Goal: Information Seeking & Learning: Learn about a topic

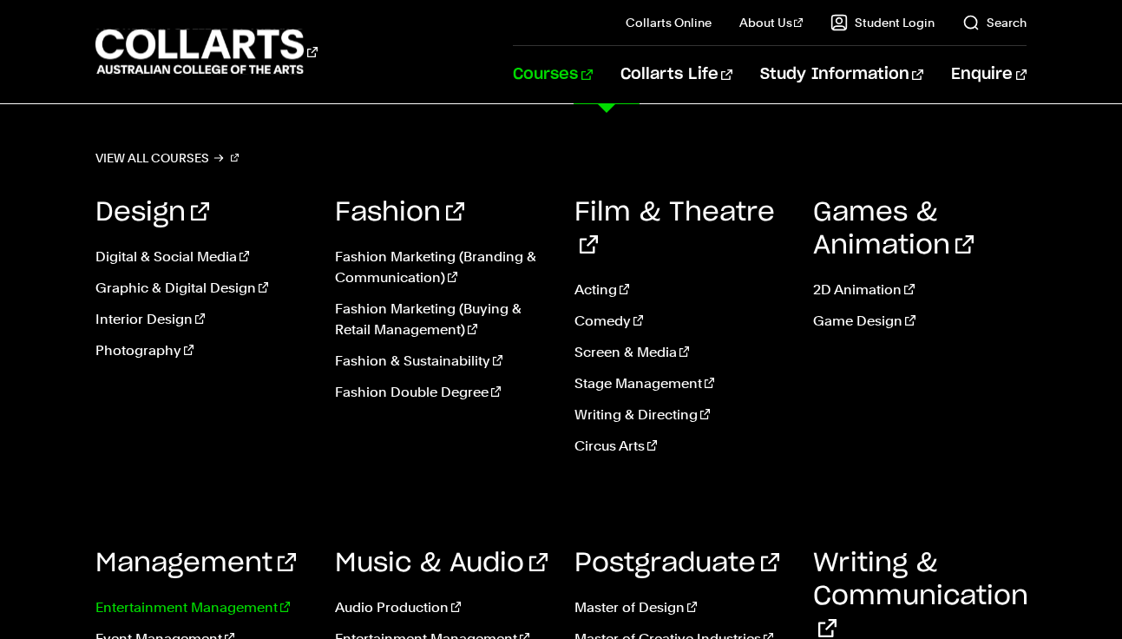
click at [215, 597] on link "Entertainment Management" at bounding box center [201, 607] width 213 height 21
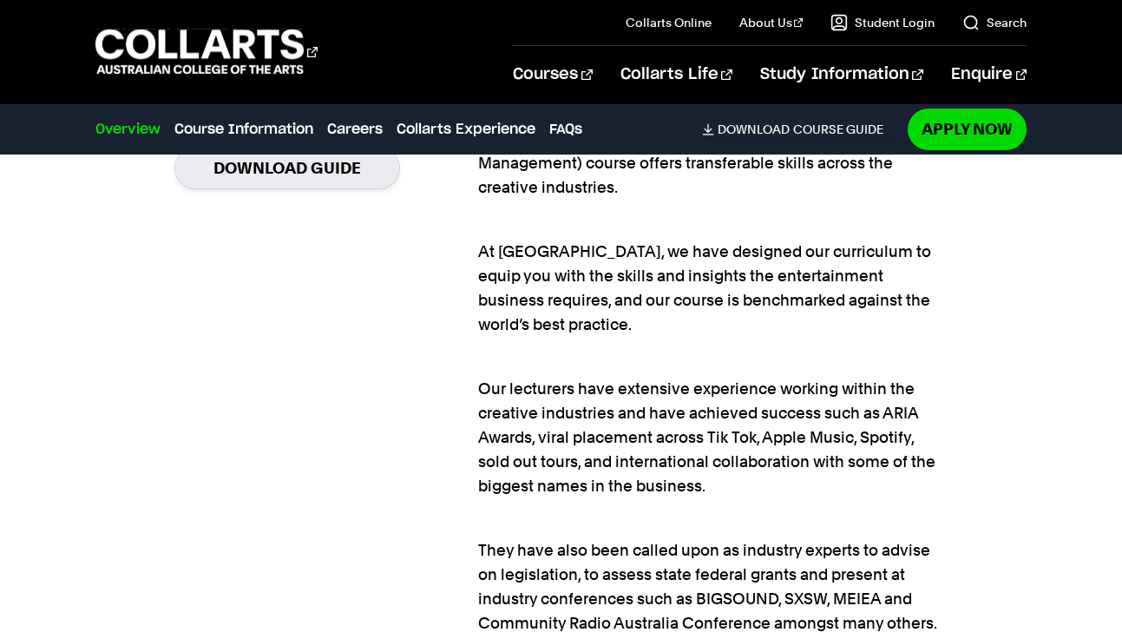
scroll to position [1506, 0]
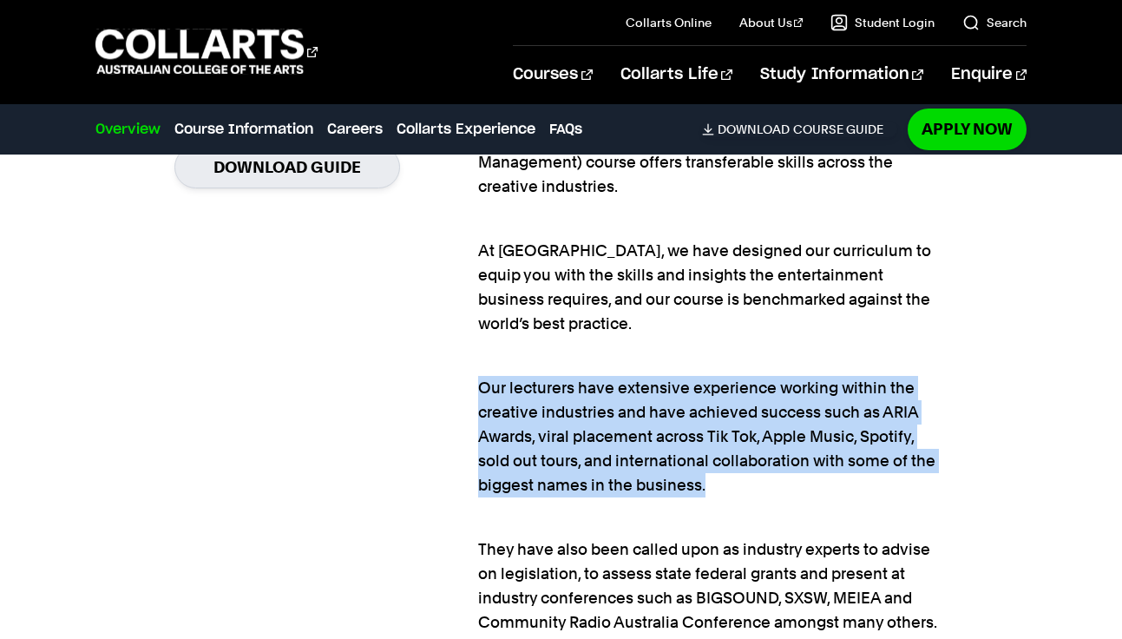
drag, startPoint x: 481, startPoint y: 361, endPoint x: 708, endPoint y: 463, distance: 249.0
click at [708, 463] on p "Our lecturers have extensive experience working within the creative industries …" at bounding box center [712, 424] width 469 height 146
copy p "Our lecturers have extensive experience working within the creative industries …"
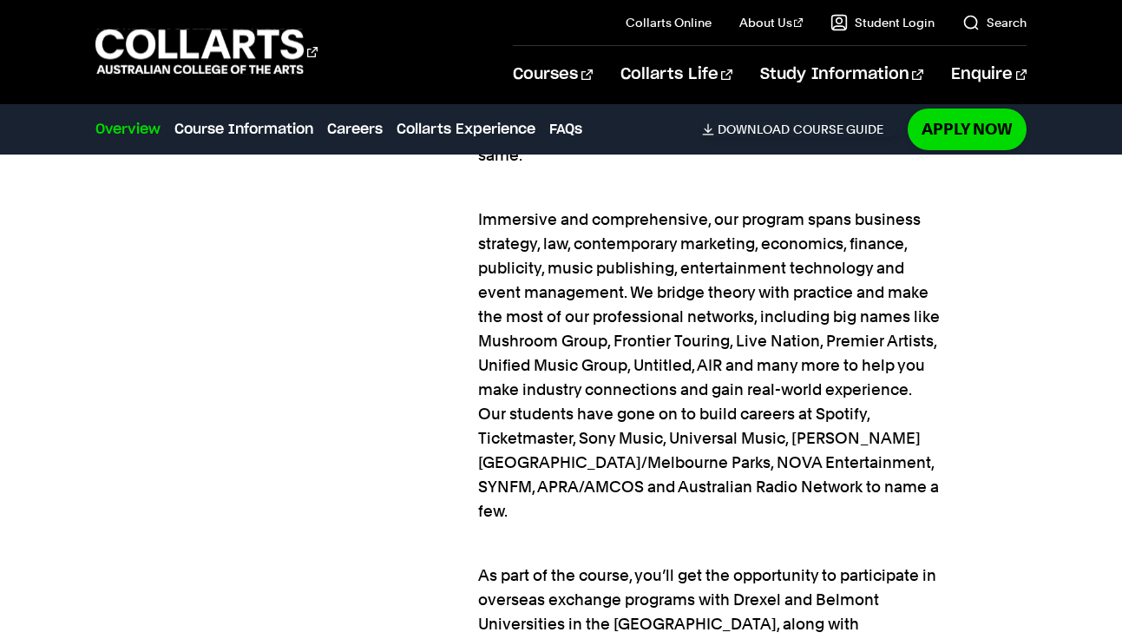
scroll to position [2091, 0]
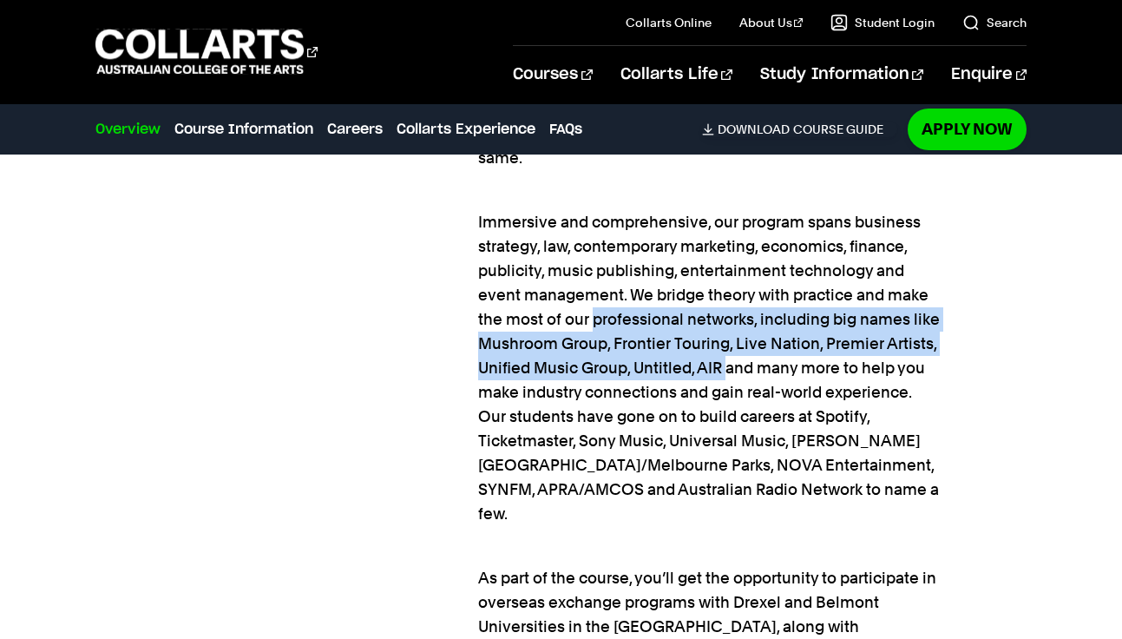
drag, startPoint x: 568, startPoint y: 297, endPoint x: 727, endPoint y: 344, distance: 166.4
click at [727, 344] on p "Immersive and comprehensive, our program spans business strategy, law, contempo…" at bounding box center [712, 356] width 469 height 340
copy p "professional networks, including big names like Mushroom Group, Frontier Tourin…"
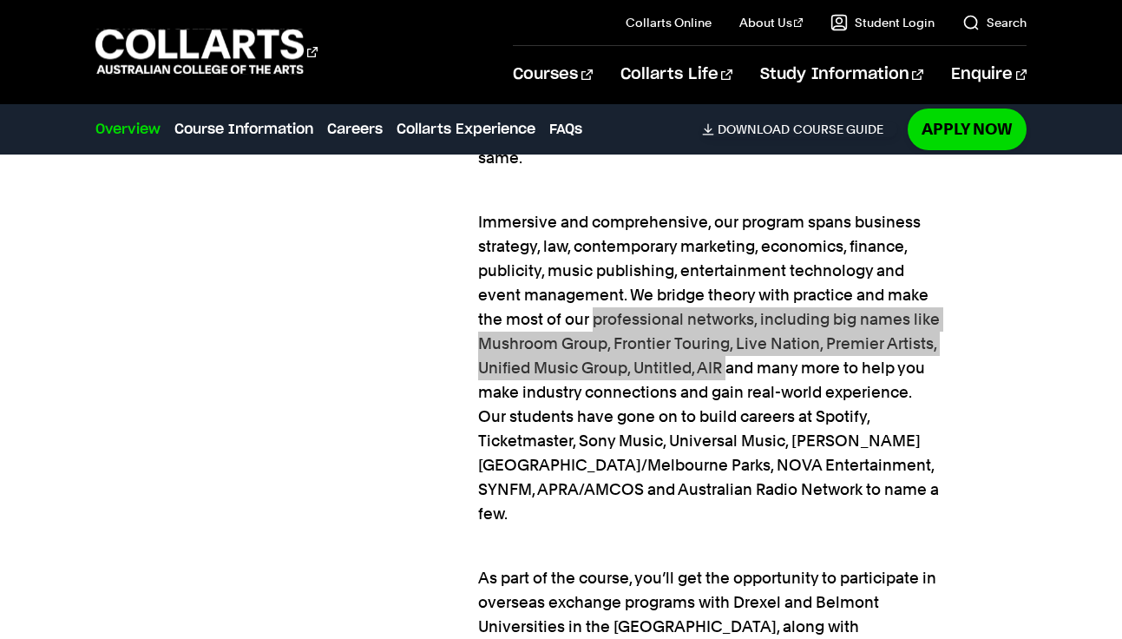
drag, startPoint x: 3, startPoint y: 299, endPoint x: 1094, endPoint y: 292, distance: 1090.9
click at [1094, 292] on div "Entertainment Management Ready to make your mark on the industry? Apply Now Dow…" at bounding box center [561, 22] width 1122 height 1550
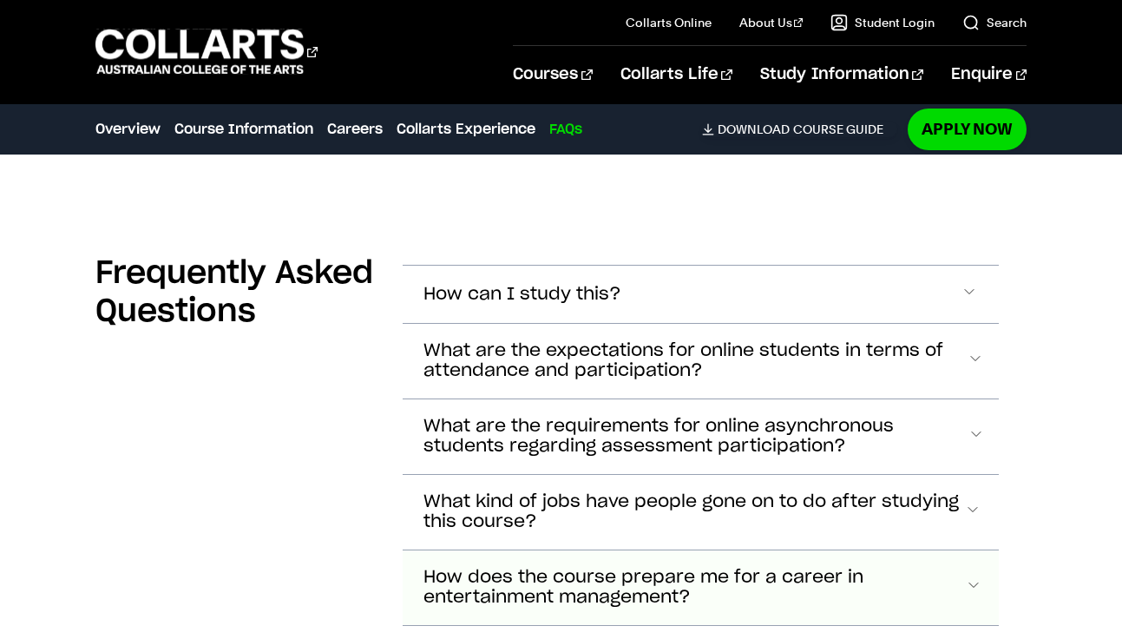
scroll to position [6538, 0]
click at [517, 568] on span "How does the course prepare me for a career in entertainment management?" at bounding box center [694, 588] width 542 height 40
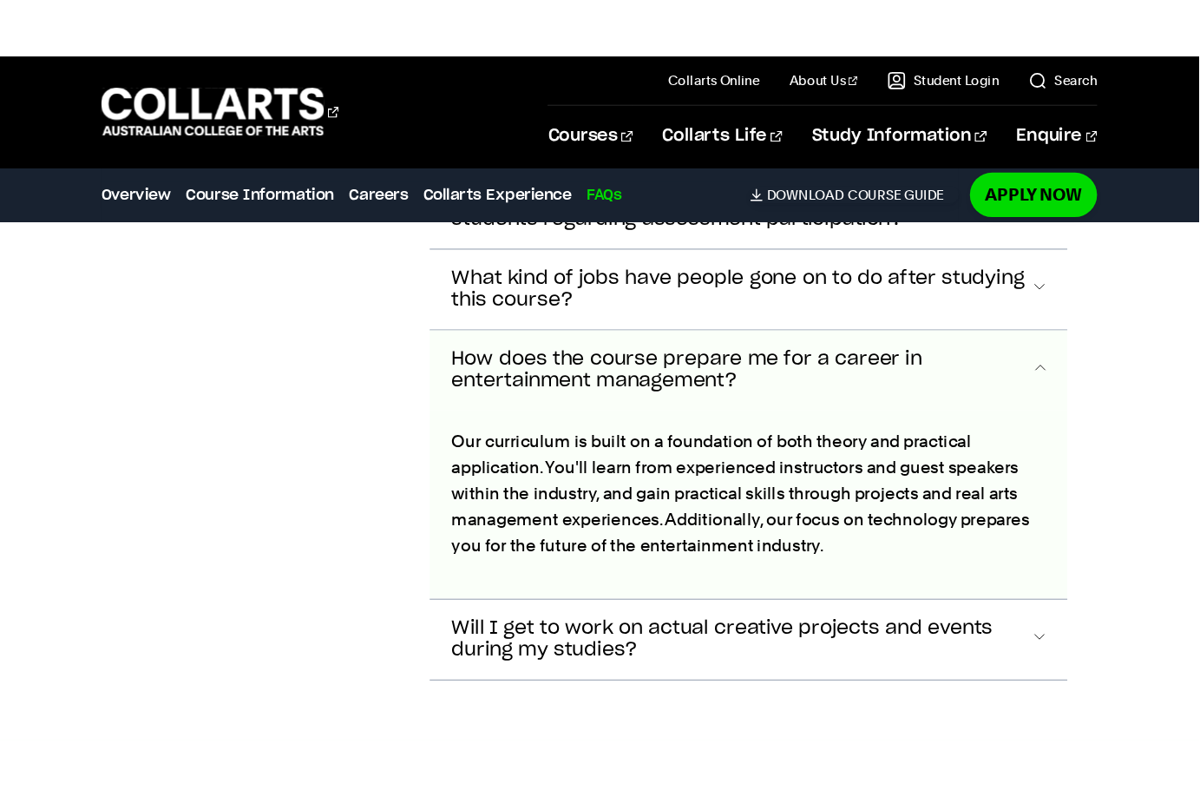
scroll to position [6833, 0]
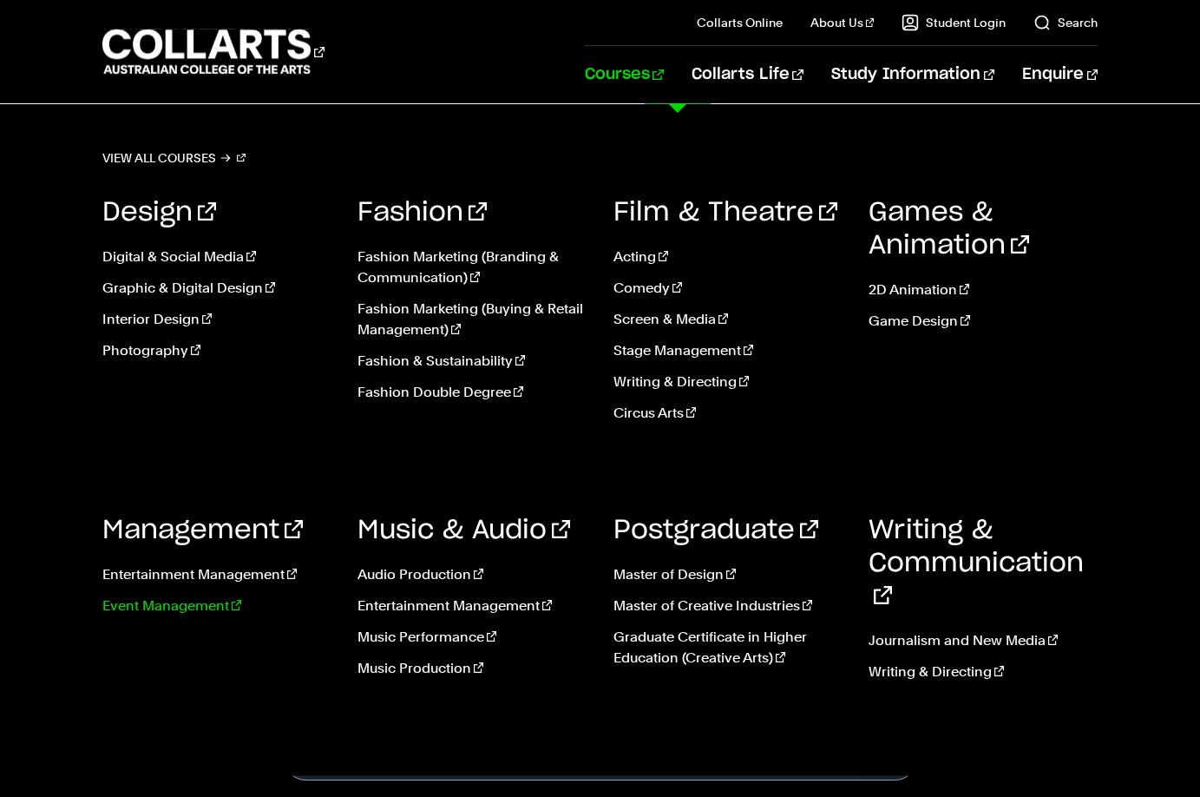
click at [156, 607] on link "Event Management" at bounding box center [216, 605] width 229 height 21
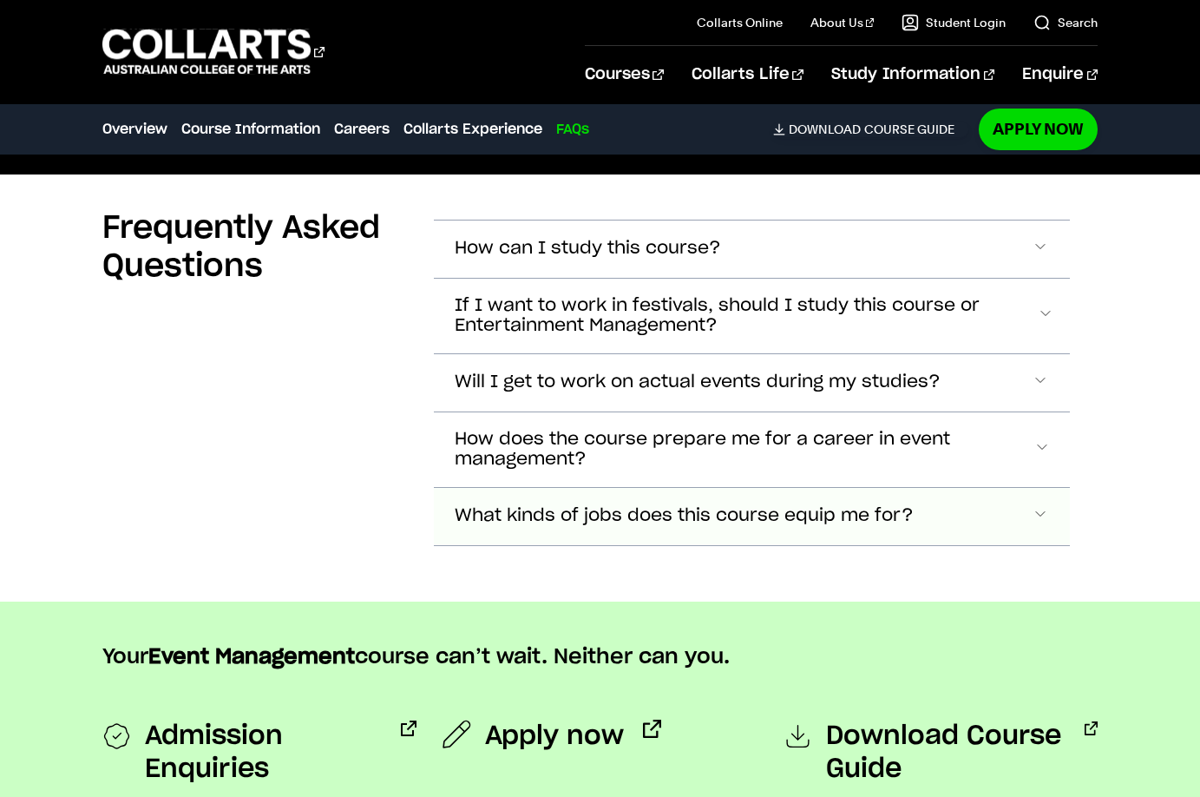
click at [561, 508] on span "What kinds of jobs does this course equip me for?" at bounding box center [684, 516] width 459 height 20
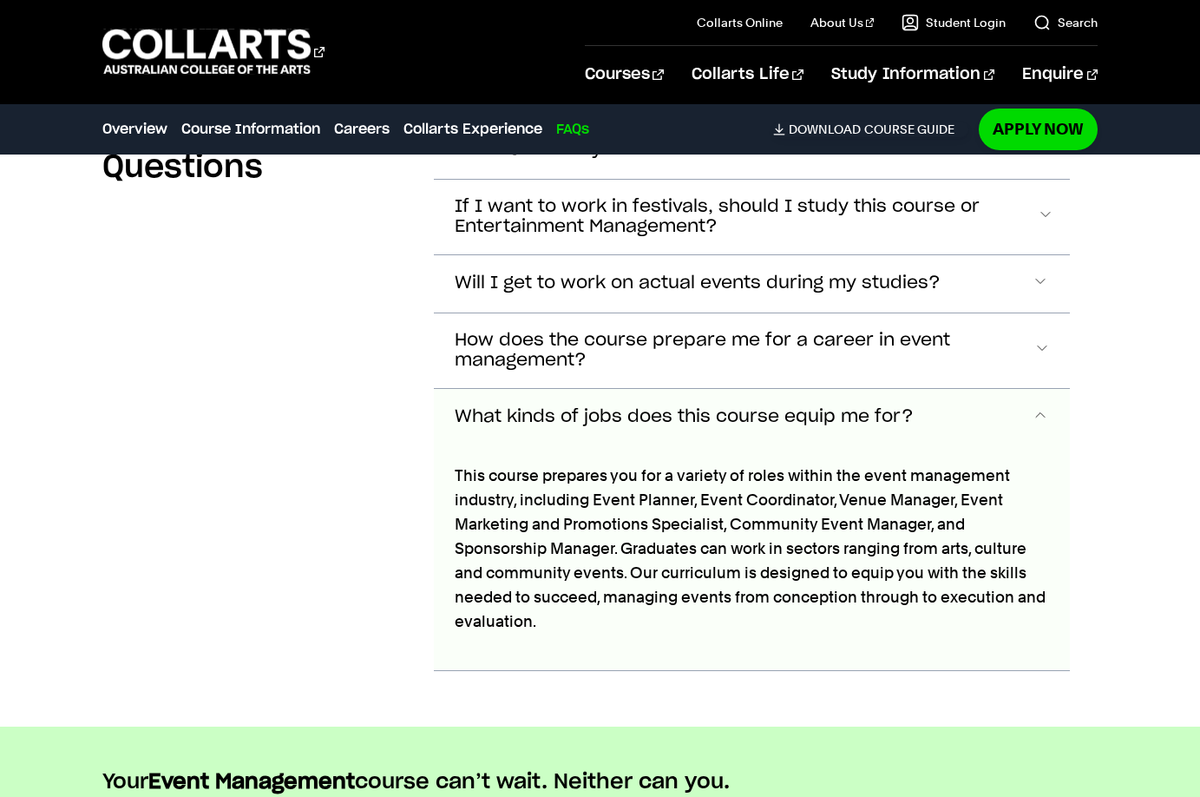
scroll to position [4660, 0]
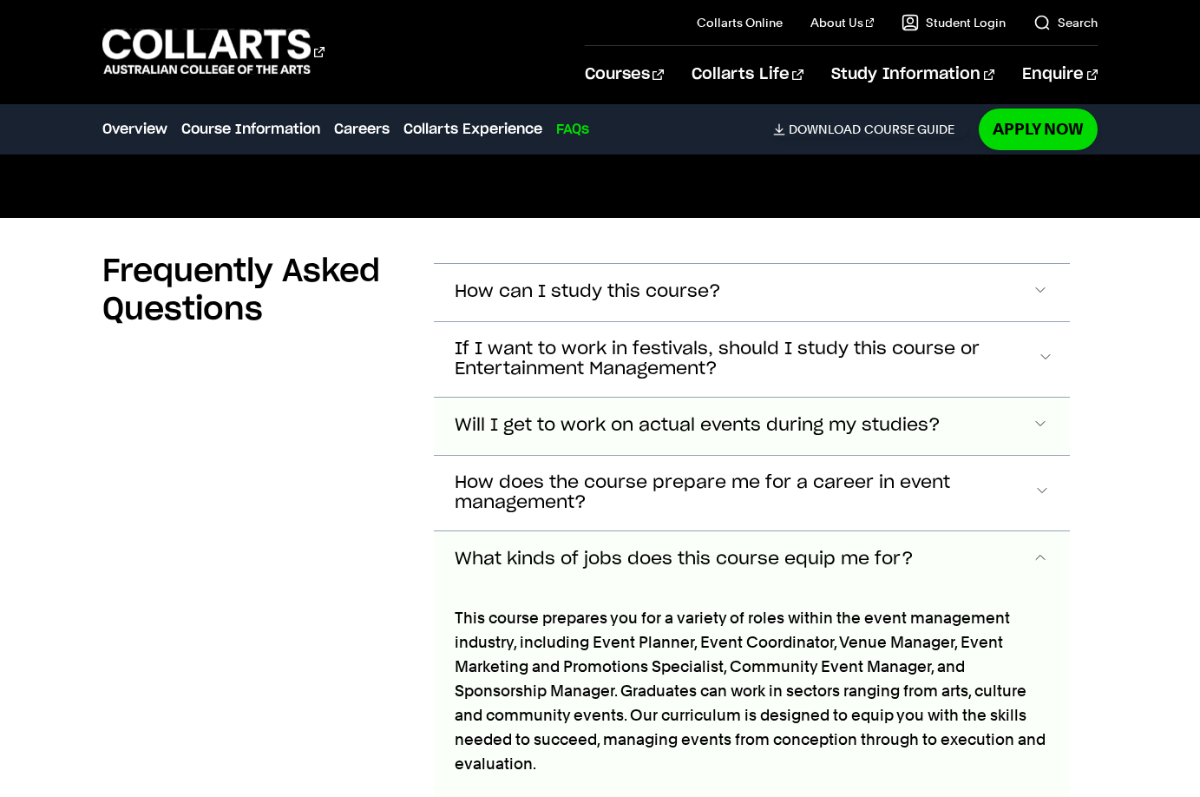
click at [531, 425] on span "Will I get to work on actual events during my studies?" at bounding box center [698, 426] width 486 height 20
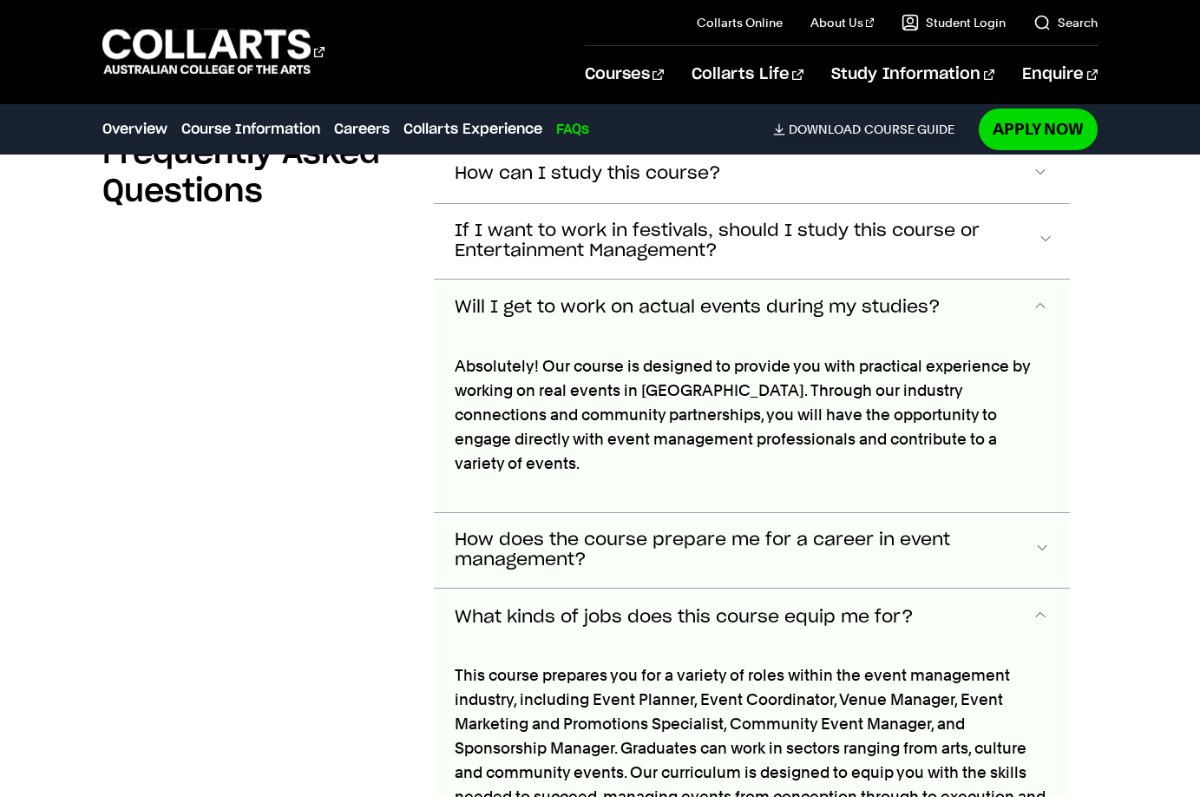
scroll to position [4774, 0]
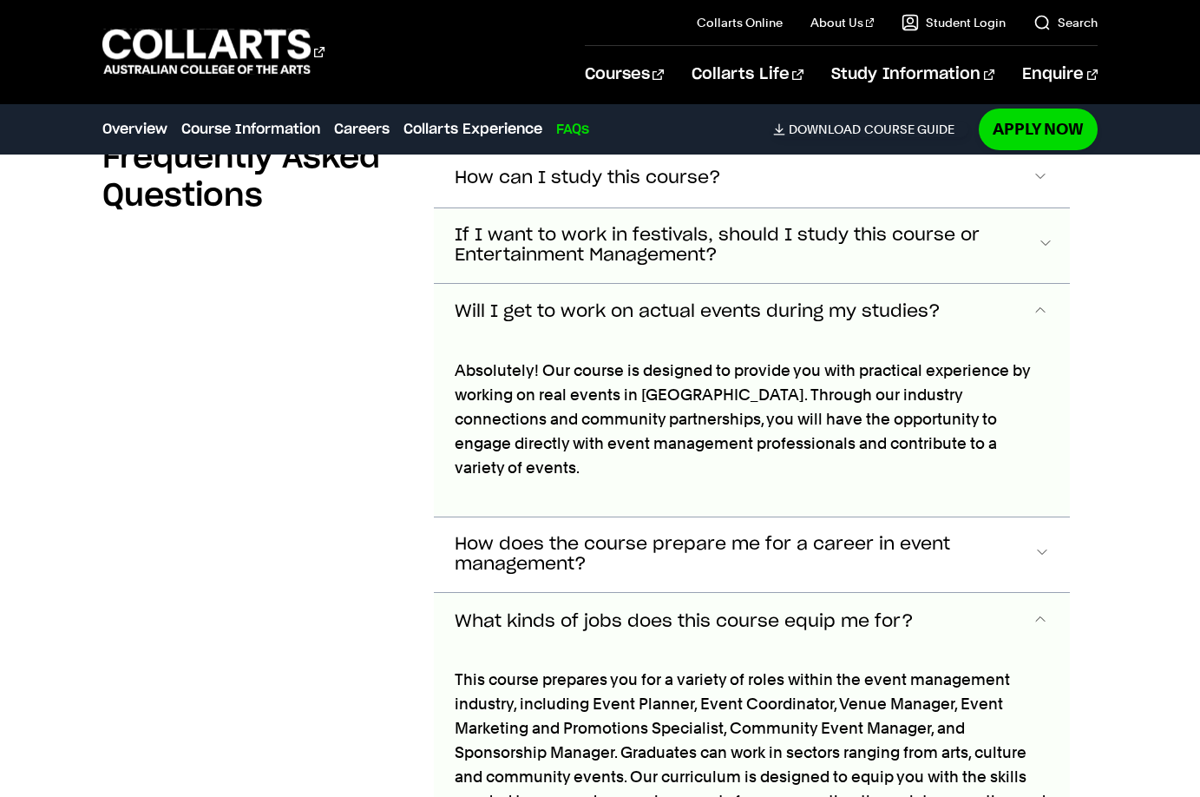
click at [652, 246] on span "If I want to work in festivals, should I study this course or Entertainment Man…" at bounding box center [746, 246] width 582 height 40
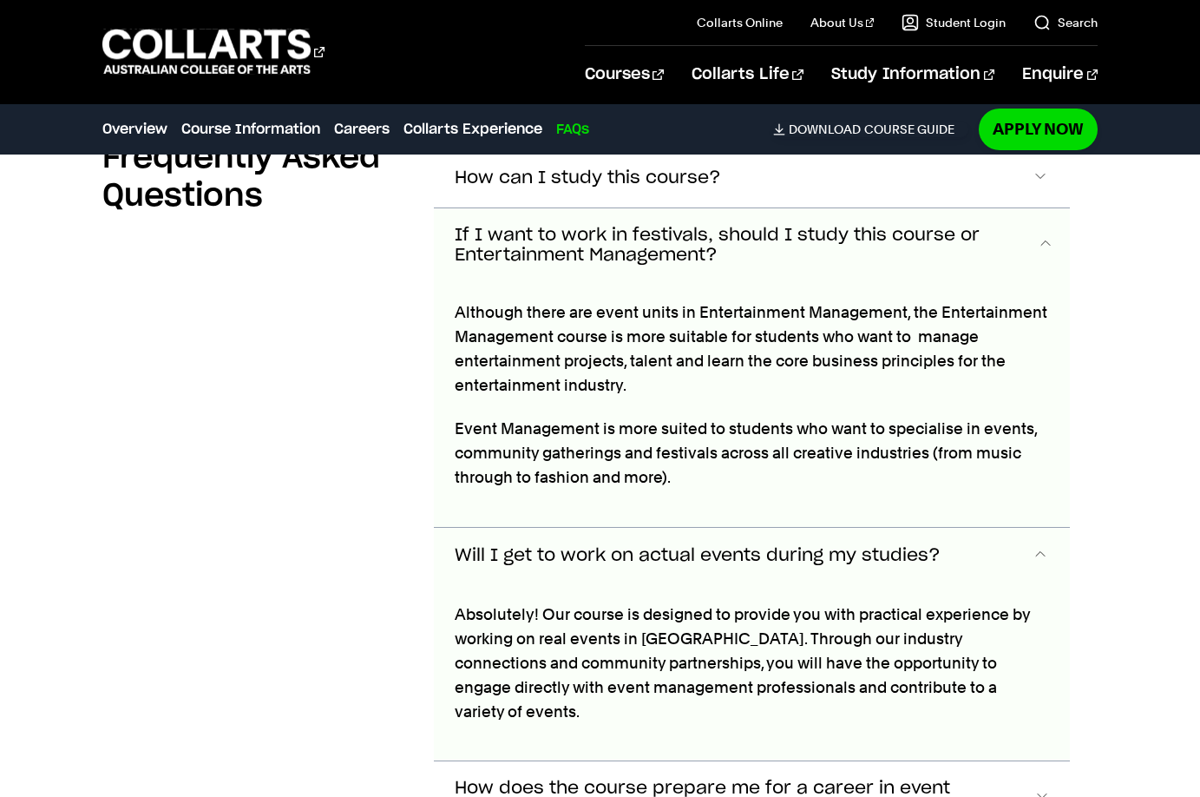
scroll to position [4825, 0]
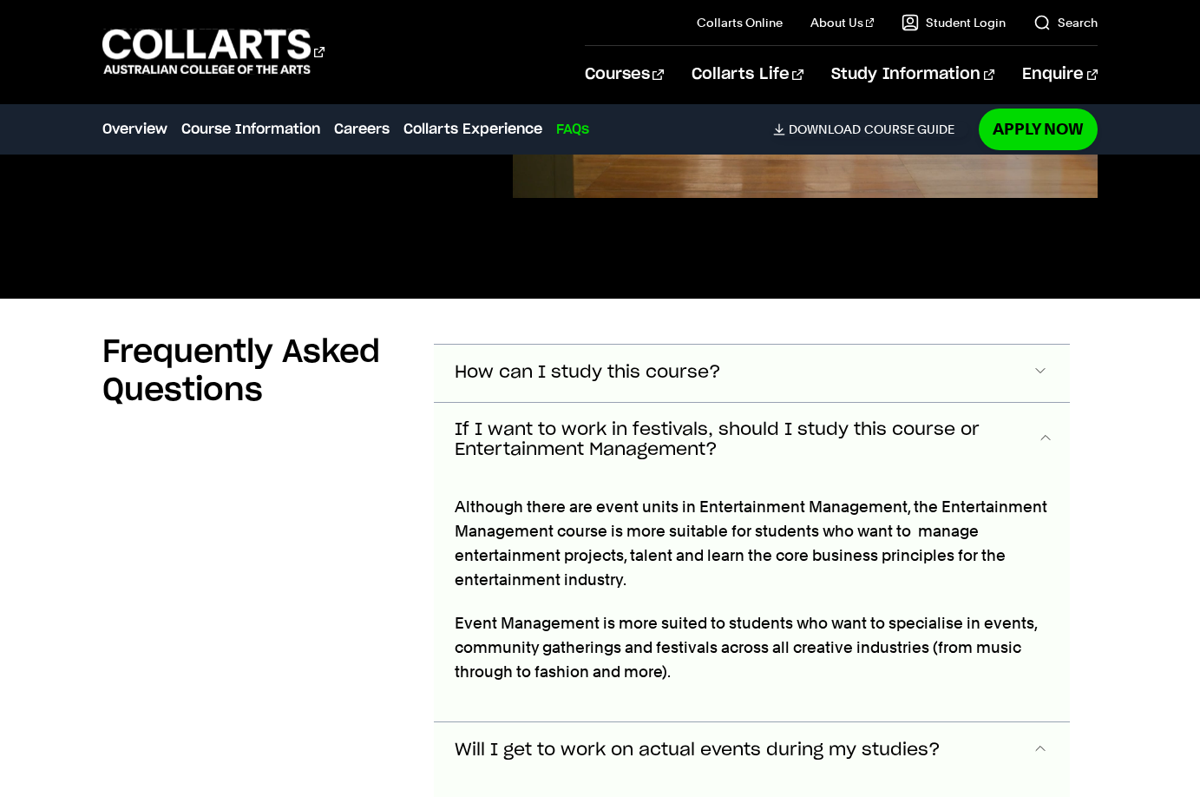
click at [645, 365] on span "How can I study this course?" at bounding box center [588, 373] width 266 height 20
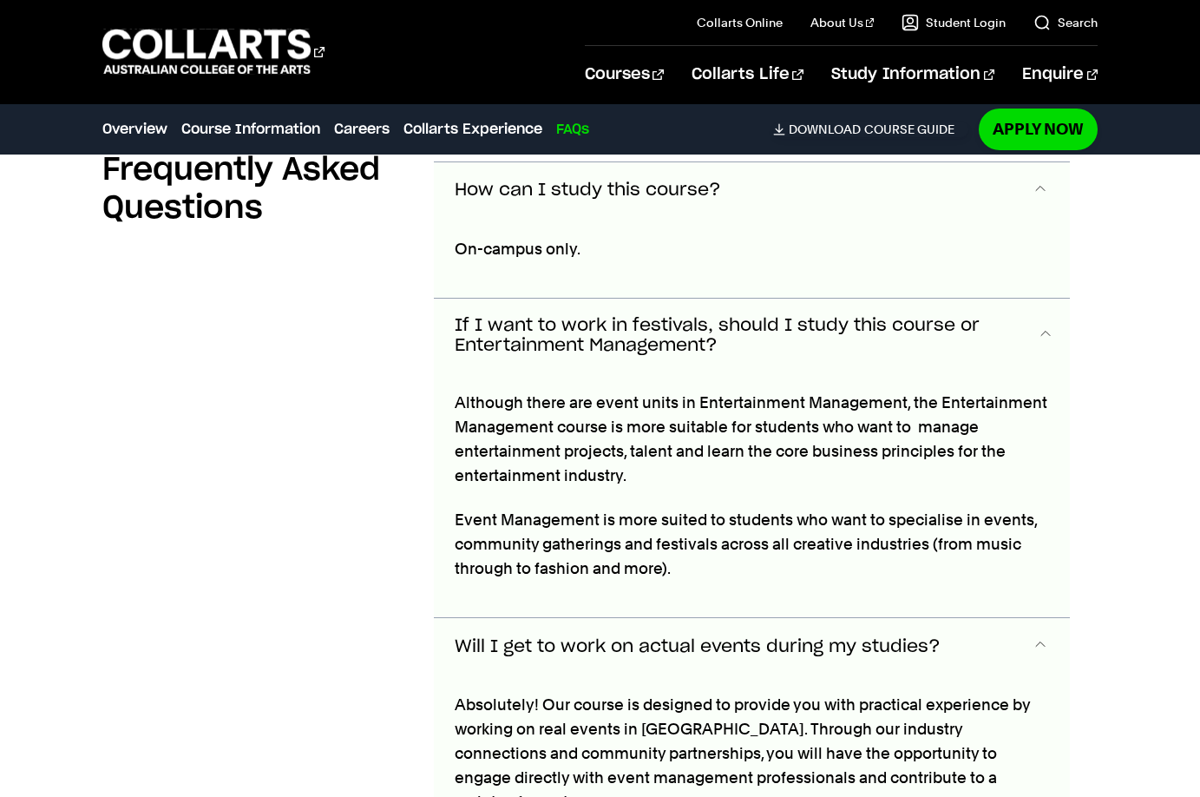
scroll to position [4767, 0]
